Goal: Find contact information: Obtain details needed to contact an individual or organization

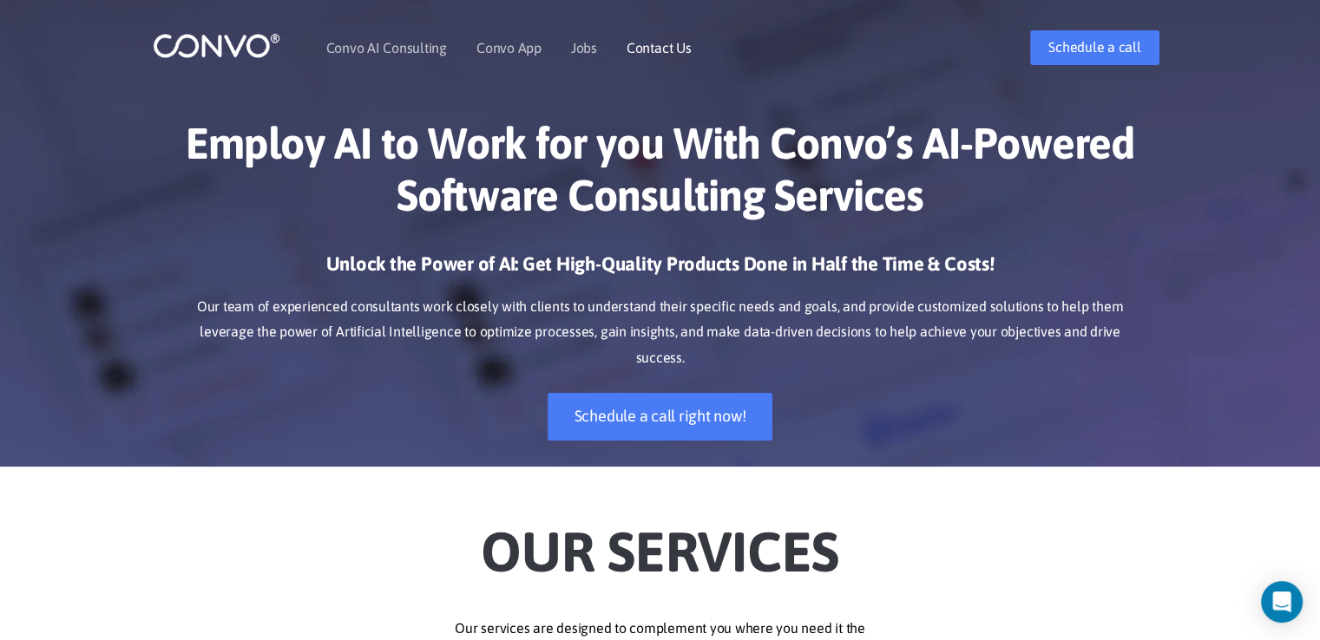
click at [657, 48] on link "Contact Us" at bounding box center [658, 48] width 65 height 14
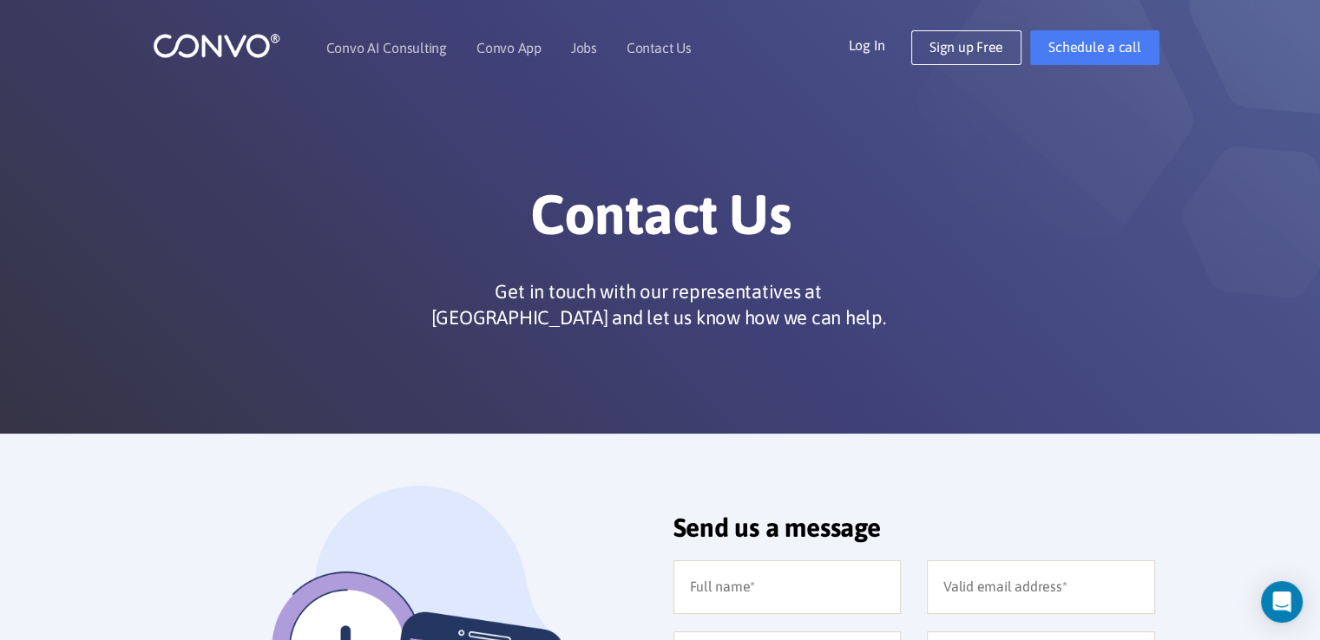
click at [227, 44] on img at bounding box center [217, 45] width 128 height 27
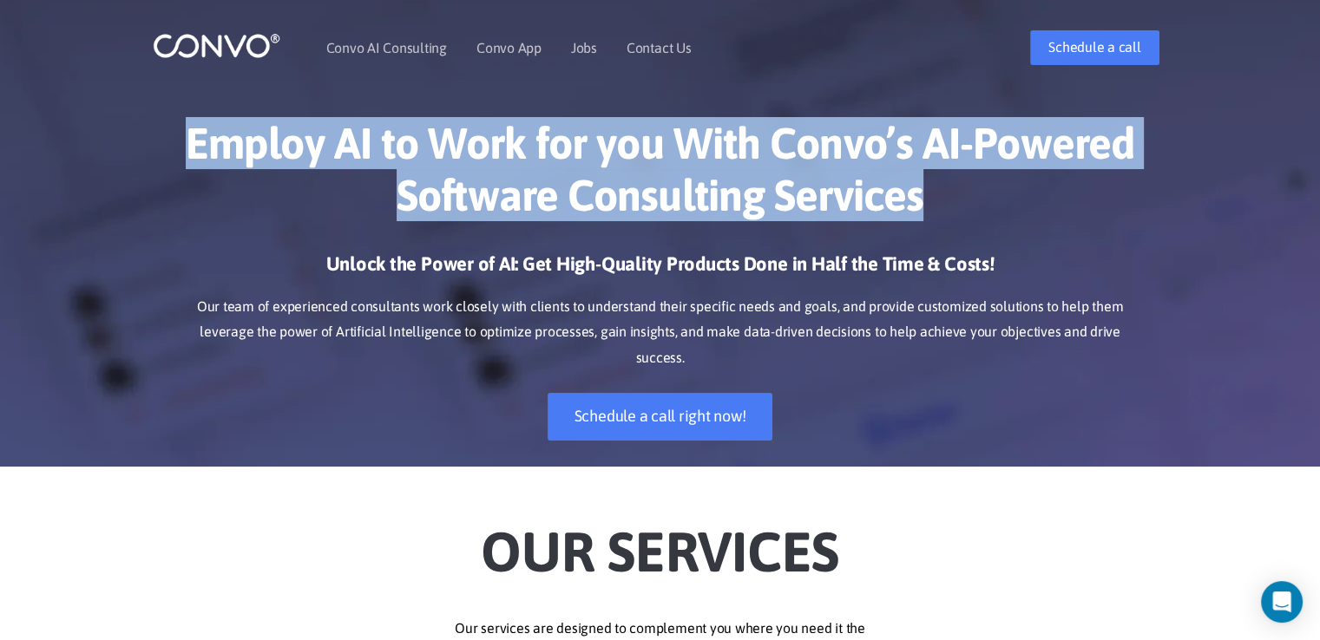
drag, startPoint x: 190, startPoint y: 144, endPoint x: 916, endPoint y: 216, distance: 729.8
click at [916, 216] on h1 "Employ AI to Work for you With Convo’s AI-Powered Software Consulting Services" at bounding box center [660, 175] width 963 height 117
click at [357, 52] on link "Convo AI Consulting" at bounding box center [386, 48] width 121 height 14
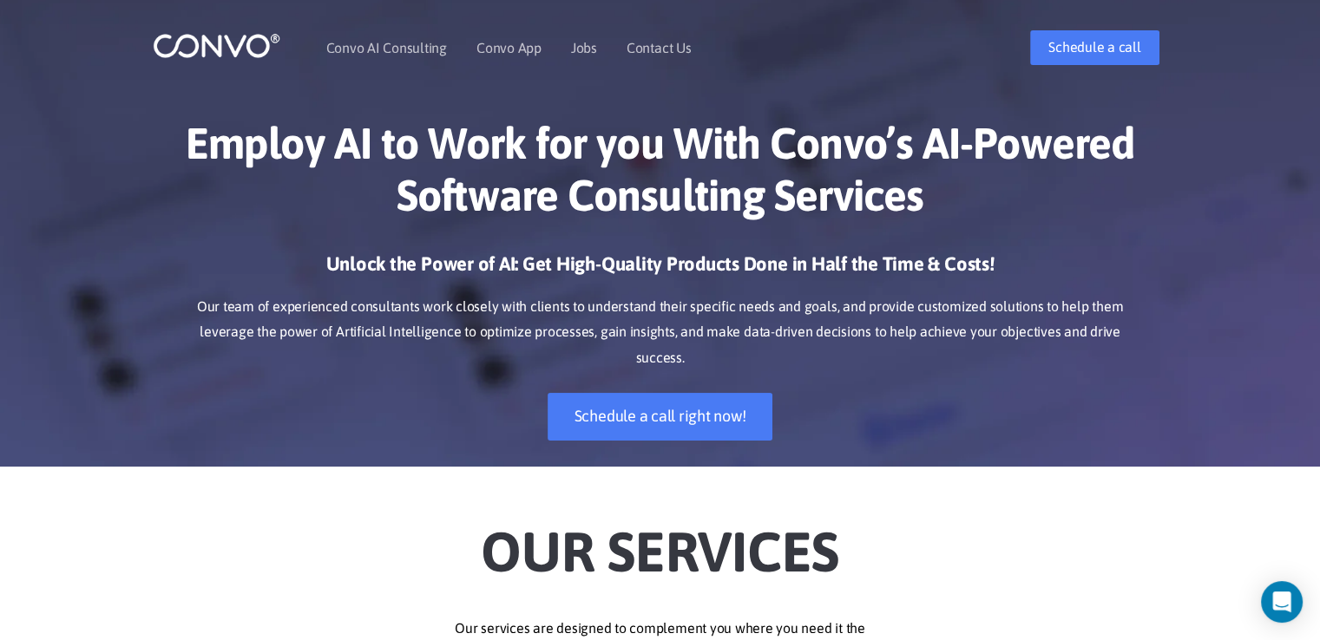
click at [223, 45] on img at bounding box center [217, 45] width 128 height 27
drag, startPoint x: 347, startPoint y: 209, endPoint x: 338, endPoint y: 220, distance: 14.2
